Goal: Information Seeking & Learning: Learn about a topic

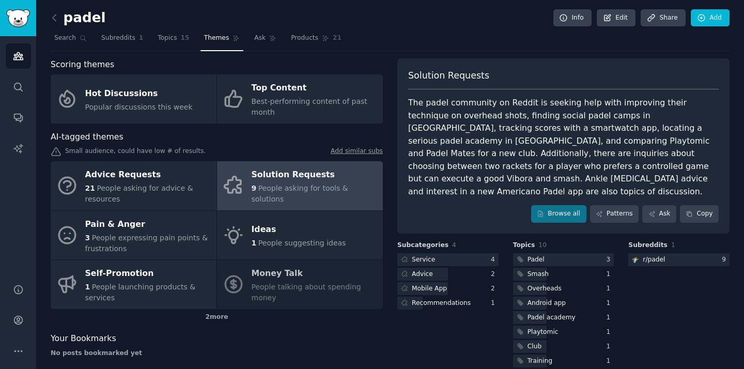
click at [474, 117] on div "The padel community on Reddit is seeking help with improving their technique on…" at bounding box center [563, 147] width 310 height 101
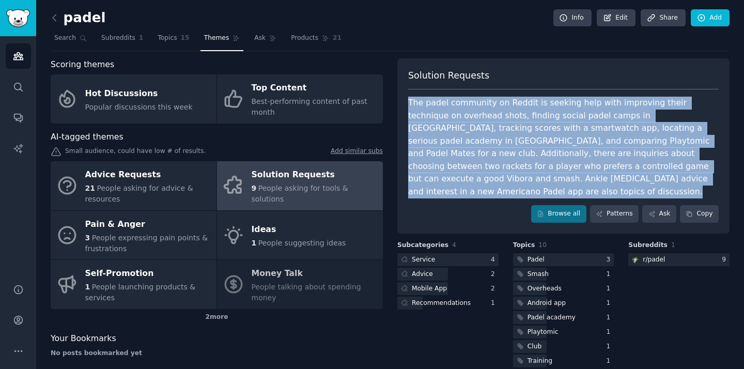
click at [474, 117] on div "The padel community on Reddit is seeking help with improving their technique on…" at bounding box center [563, 147] width 310 height 101
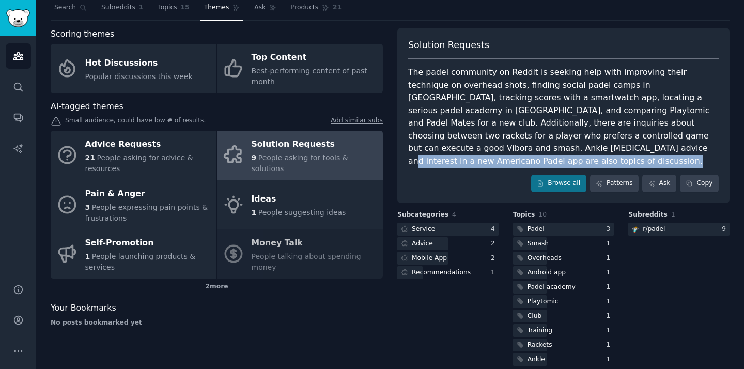
click at [451, 149] on div "The padel community on Reddit is seeking help with improving their technique on…" at bounding box center [563, 116] width 310 height 101
drag, startPoint x: 479, startPoint y: 150, endPoint x: 487, endPoint y: 149, distance: 8.3
click at [478, 151] on div "The padel community on Reddit is seeking help with improving their technique on…" at bounding box center [563, 116] width 310 height 101
drag, startPoint x: 614, startPoint y: 143, endPoint x: 617, endPoint y: 136, distance: 6.9
click at [614, 143] on div "The padel community on Reddit is seeking help with improving their technique on…" at bounding box center [563, 116] width 310 height 101
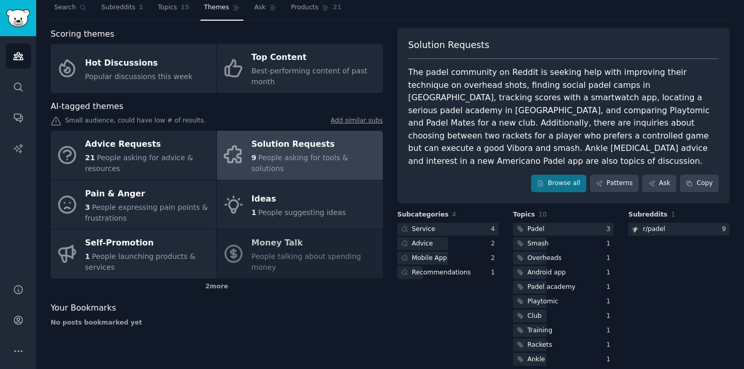
click at [466, 152] on div "The padel community on Reddit is seeking help with improving their technique on…" at bounding box center [563, 116] width 310 height 101
click at [532, 268] on div "Android app" at bounding box center [546, 272] width 38 height 9
click at [292, 150] on div "Solution Requests" at bounding box center [315, 144] width 126 height 17
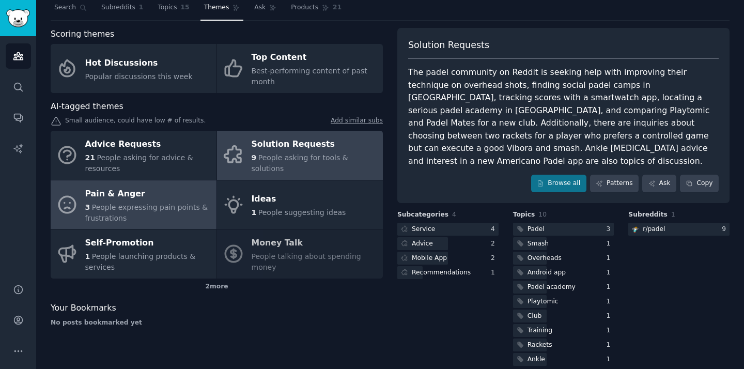
click at [127, 203] on span "People expressing pain points & frustrations" at bounding box center [146, 212] width 123 height 19
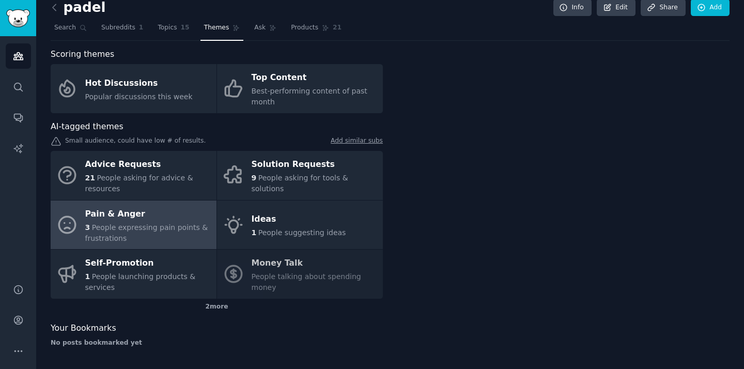
scroll to position [10, 0]
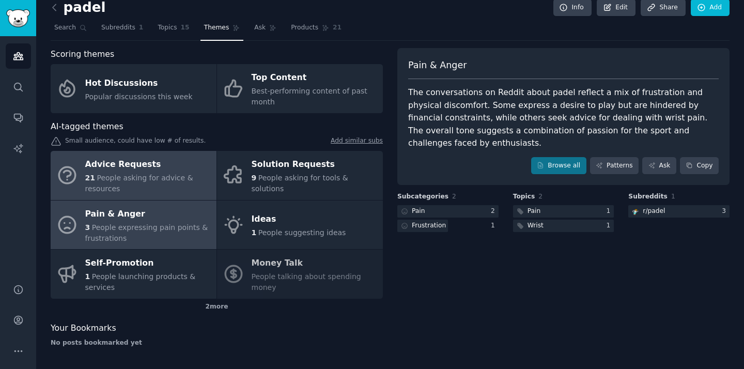
click at [146, 186] on div "21 People asking for advice & resources" at bounding box center [148, 184] width 126 height 22
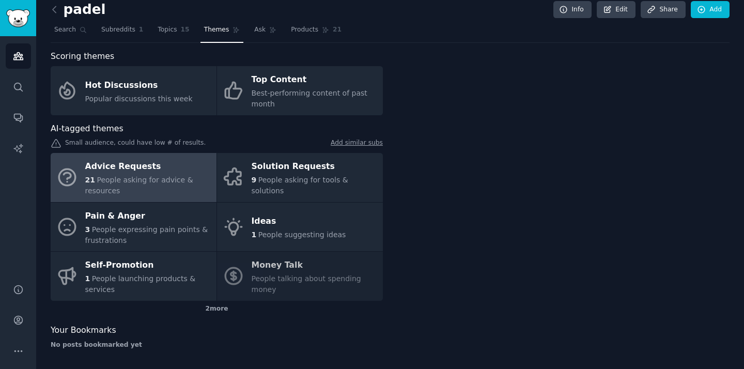
scroll to position [8, 0]
